Goal: Go to known website: Go to known website

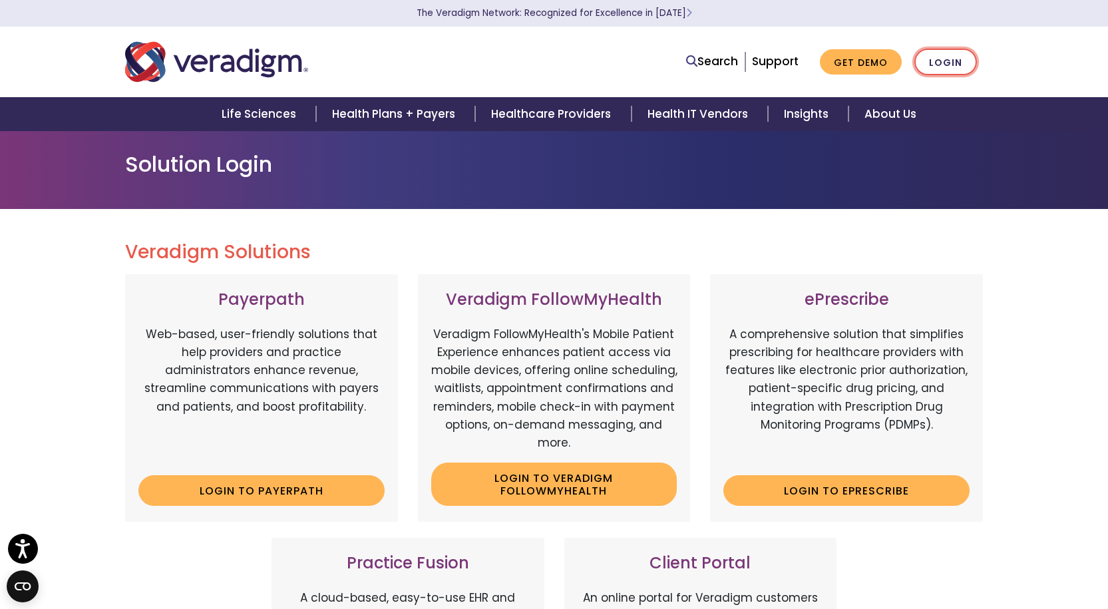
click at [939, 63] on link "Login" at bounding box center [945, 62] width 63 height 27
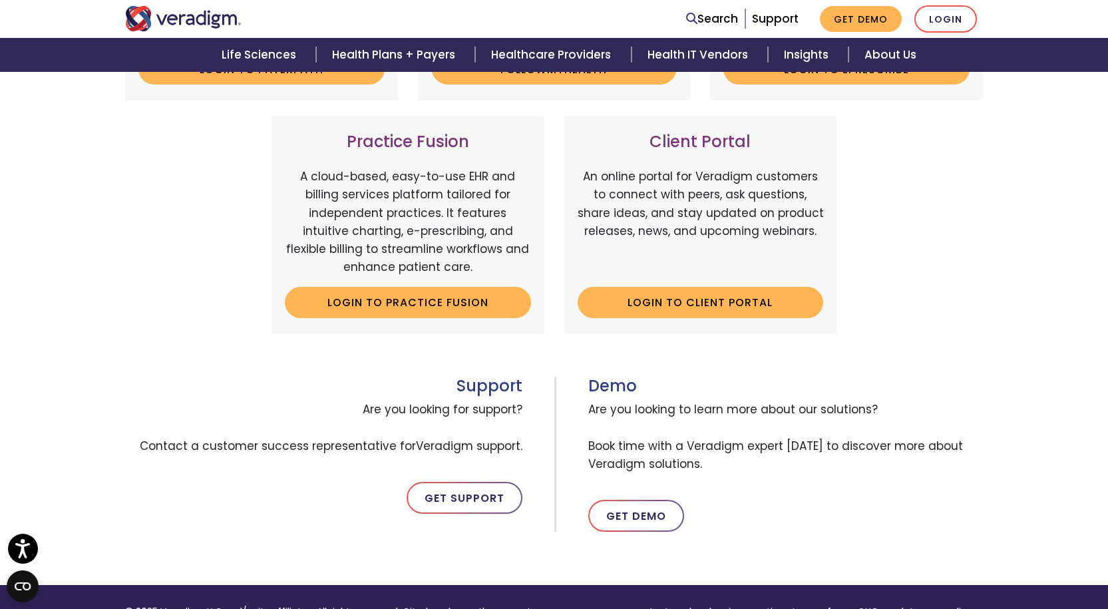
scroll to position [200, 0]
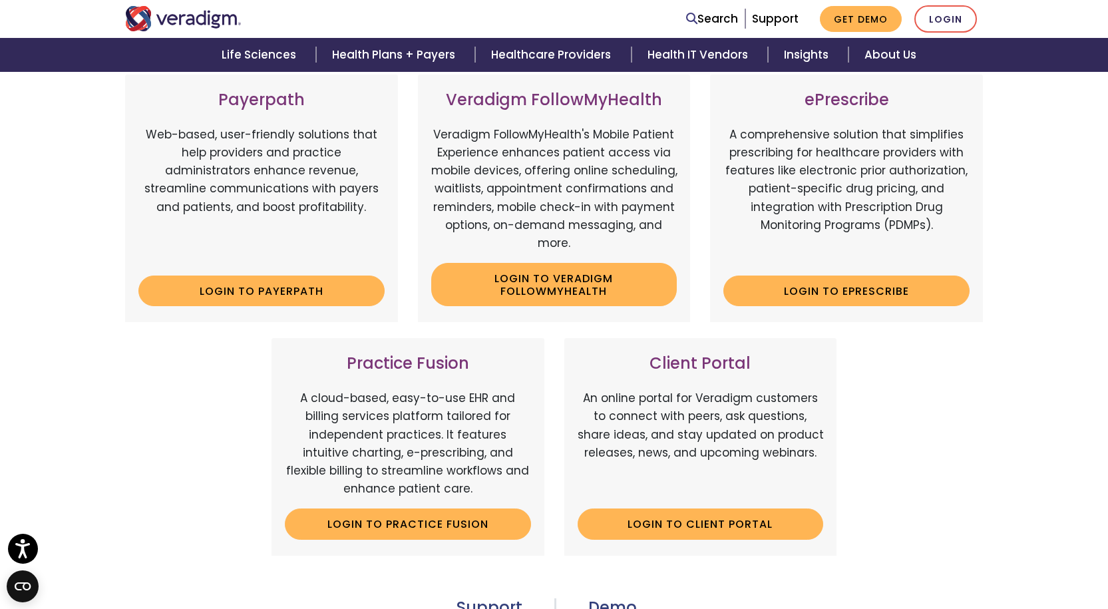
click at [883, 368] on div "Payerpath Web-based, user-friendly solutions that help providers and practice a…" at bounding box center [554, 323] width 878 height 497
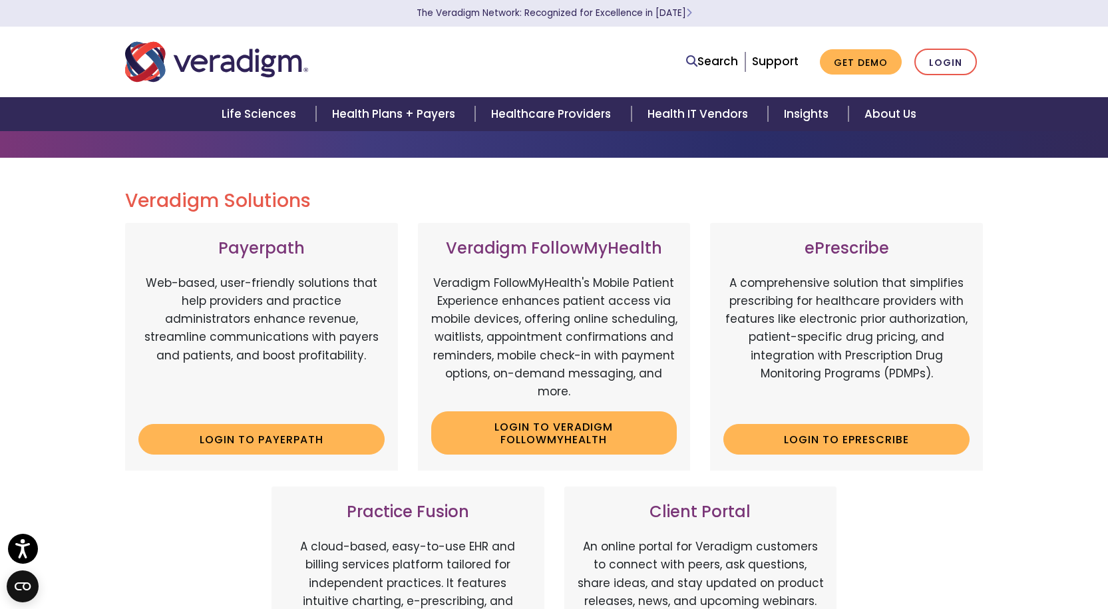
scroll to position [67, 0]
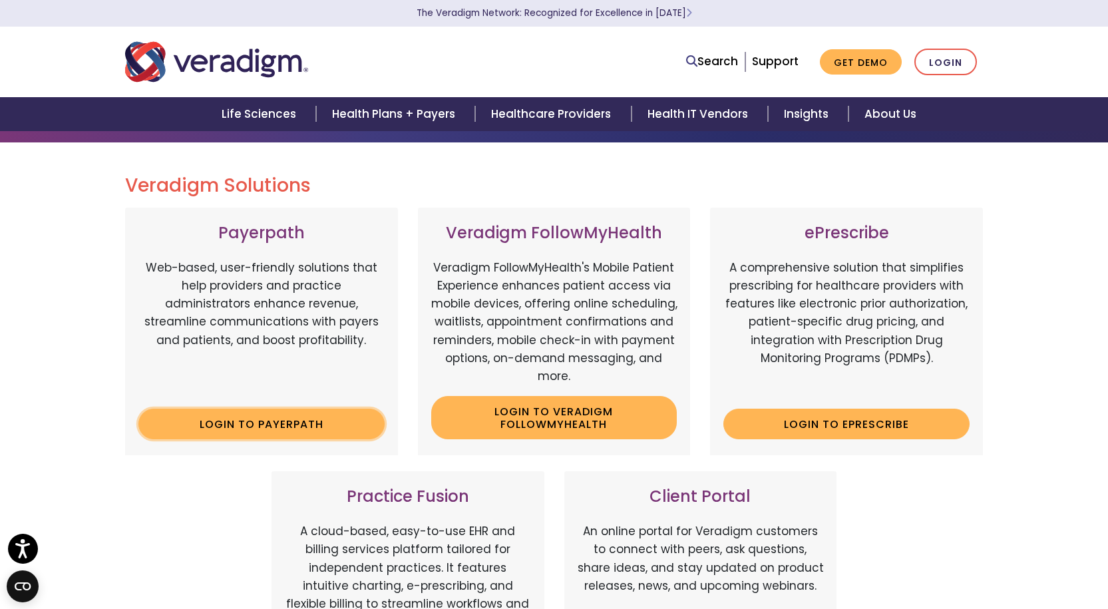
click at [276, 426] on link "Login to Payerpath" at bounding box center [261, 423] width 246 height 31
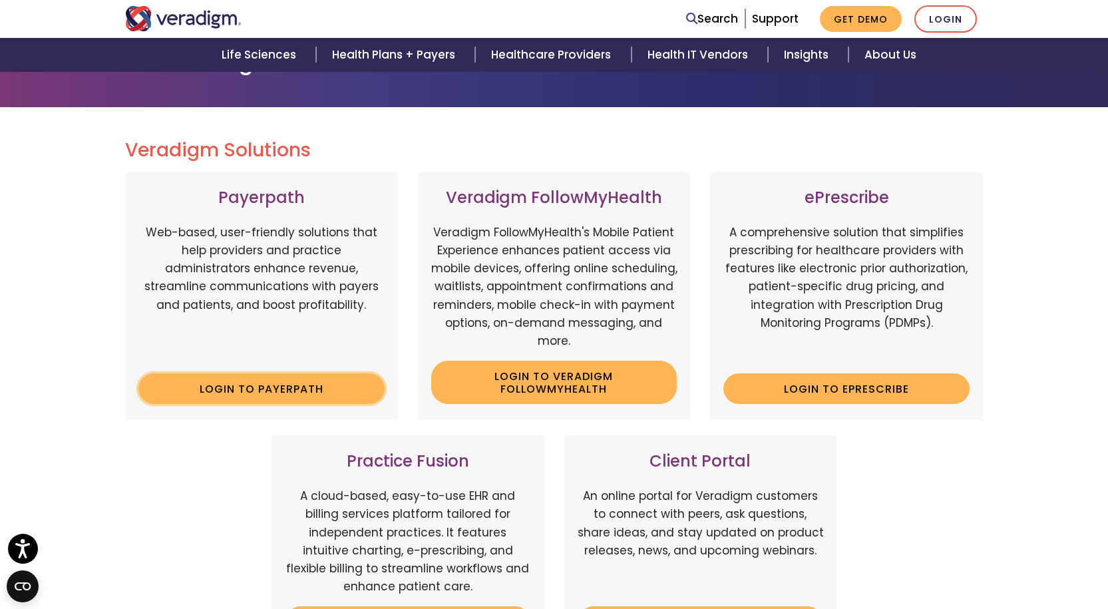
scroll to position [133, 0]
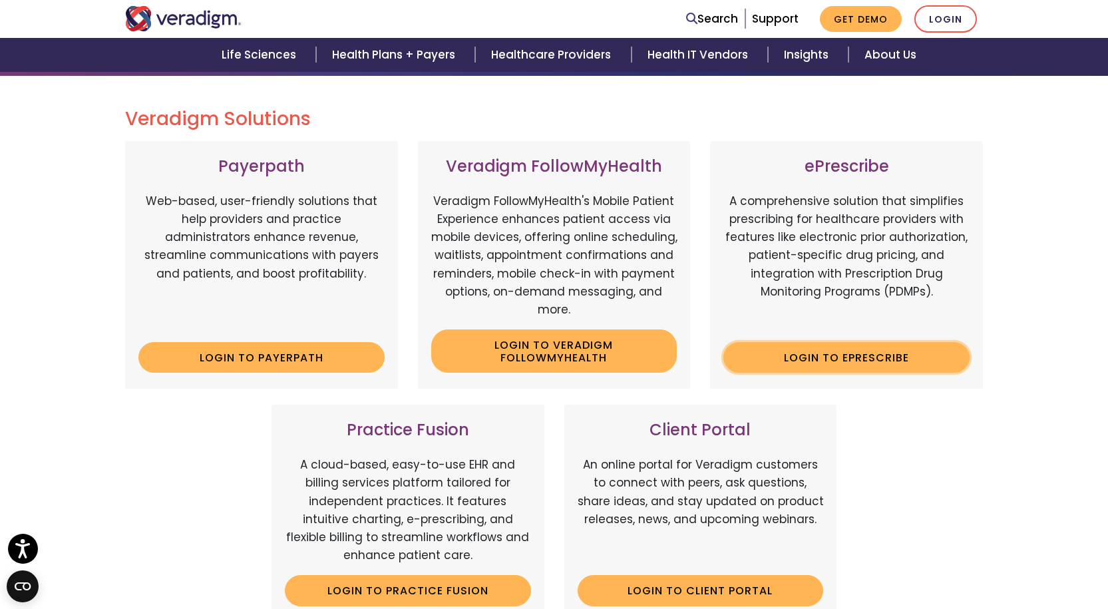
click at [864, 365] on link "Login to ePrescribe" at bounding box center [846, 357] width 246 height 31
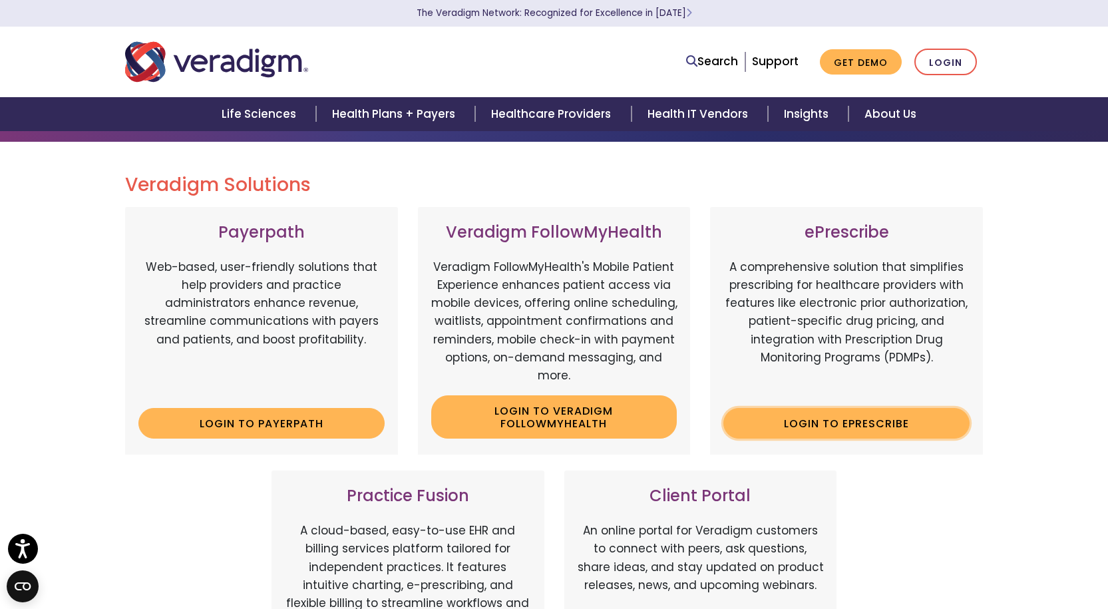
scroll to position [67, 0]
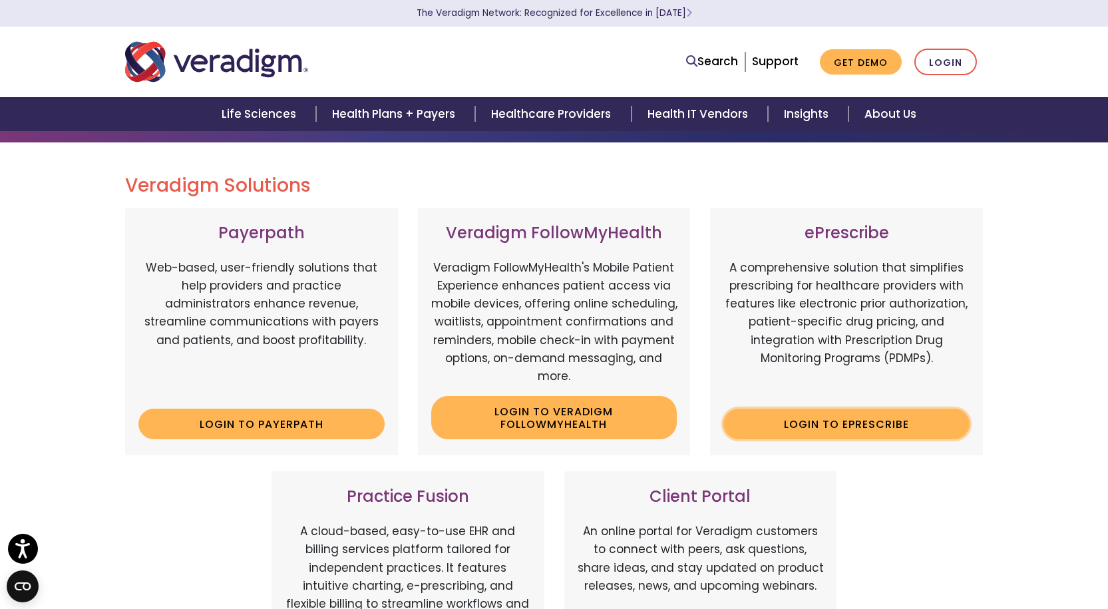
click at [831, 417] on link "Login to ePrescribe" at bounding box center [846, 423] width 246 height 31
